Goal: Navigation & Orientation: Find specific page/section

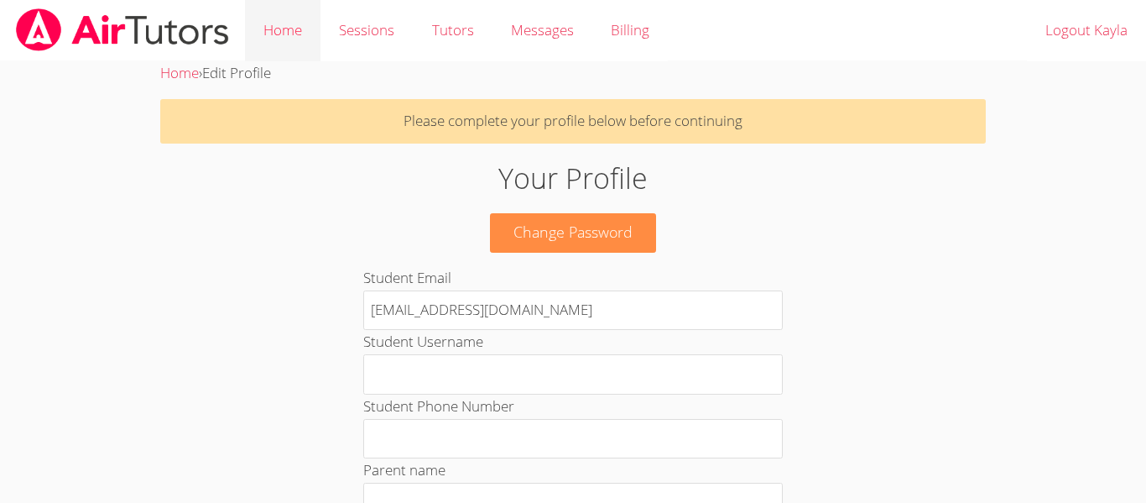
click at [305, 44] on link "Home" at bounding box center [283, 30] width 76 height 61
